Goal: Task Accomplishment & Management: Use online tool/utility

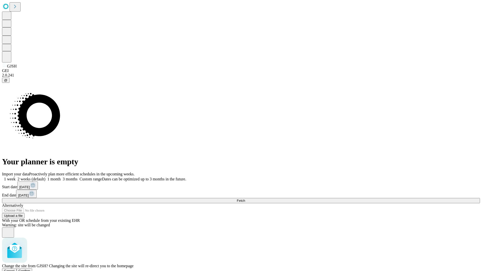
click at [30, 269] on span "Confirm" at bounding box center [25, 271] width 12 height 4
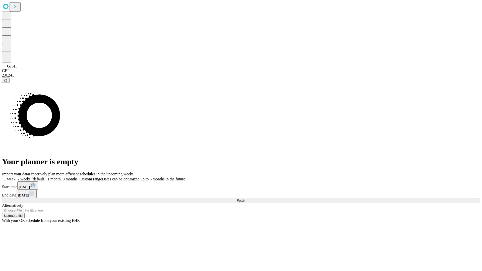
click at [45, 177] on label "2 weeks (default)" at bounding box center [31, 179] width 30 height 4
click at [245, 199] on span "Fetch" at bounding box center [241, 201] width 8 height 4
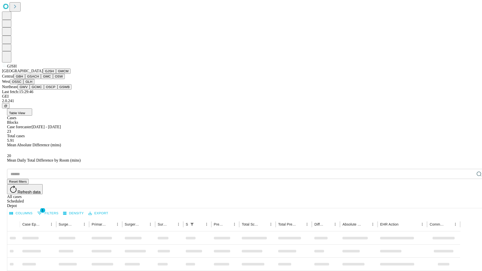
click at [56, 74] on button "GMCM" at bounding box center [63, 70] width 15 height 5
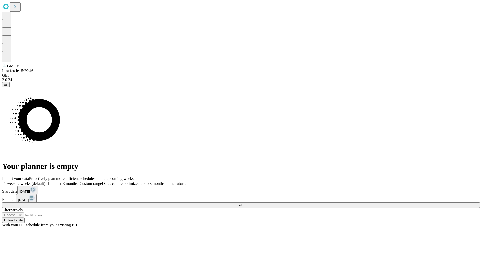
click at [45, 181] on label "2 weeks (default)" at bounding box center [31, 183] width 30 height 4
click at [245, 203] on span "Fetch" at bounding box center [241, 205] width 8 height 4
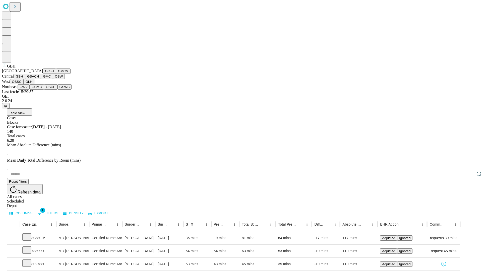
click at [39, 79] on button "GSACH" at bounding box center [33, 76] width 16 height 5
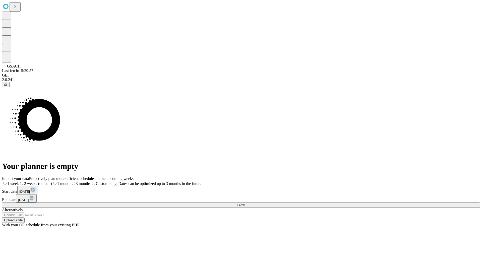
click at [52, 181] on label "2 weeks (default)" at bounding box center [35, 183] width 33 height 4
click at [245, 203] on span "Fetch" at bounding box center [241, 205] width 8 height 4
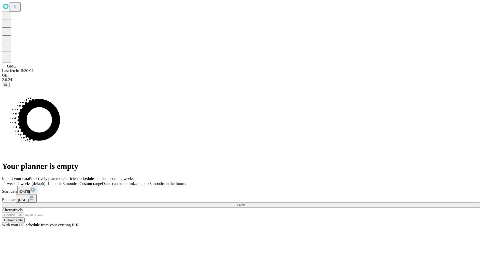
click at [45, 181] on label "2 weeks (default)" at bounding box center [31, 183] width 30 height 4
click at [245, 203] on span "Fetch" at bounding box center [241, 205] width 8 height 4
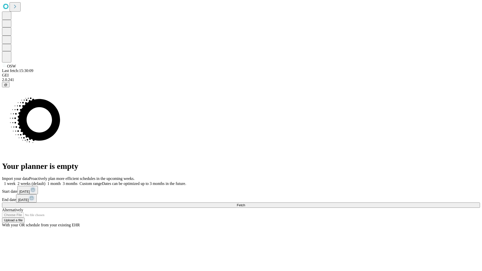
click at [45, 181] on label "2 weeks (default)" at bounding box center [31, 183] width 30 height 4
click at [245, 203] on span "Fetch" at bounding box center [241, 205] width 8 height 4
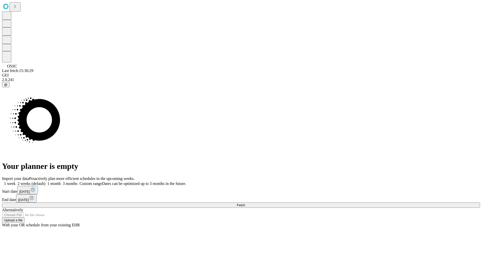
click at [45, 181] on label "2 weeks (default)" at bounding box center [31, 183] width 30 height 4
click at [245, 203] on span "Fetch" at bounding box center [241, 205] width 8 height 4
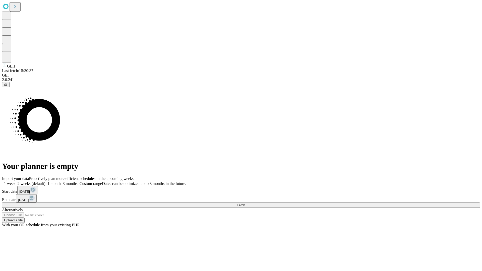
click at [45, 181] on label "2 weeks (default)" at bounding box center [31, 183] width 30 height 4
click at [245, 203] on span "Fetch" at bounding box center [241, 205] width 8 height 4
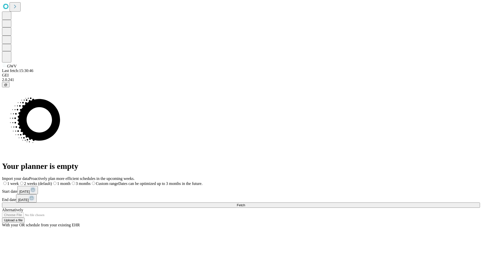
click at [245, 203] on span "Fetch" at bounding box center [241, 205] width 8 height 4
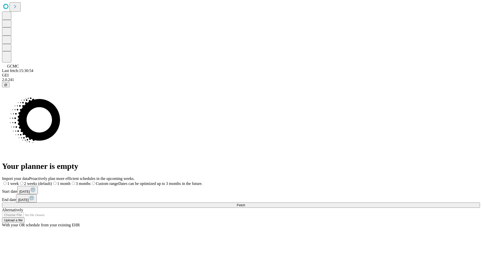
click at [52, 181] on label "2 weeks (default)" at bounding box center [35, 183] width 33 height 4
click at [245, 203] on span "Fetch" at bounding box center [241, 205] width 8 height 4
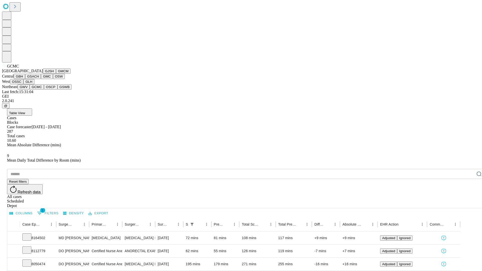
click at [44, 90] on button "OSCP" at bounding box center [51, 86] width 14 height 5
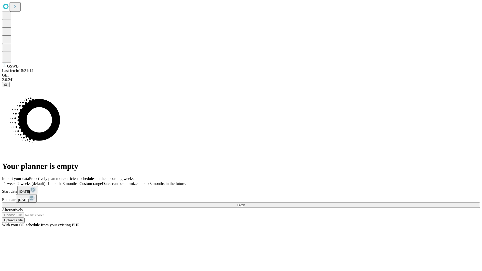
click at [45, 181] on label "2 weeks (default)" at bounding box center [31, 183] width 30 height 4
click at [245, 203] on span "Fetch" at bounding box center [241, 205] width 8 height 4
